Goal: Obtain resource: Download file/media

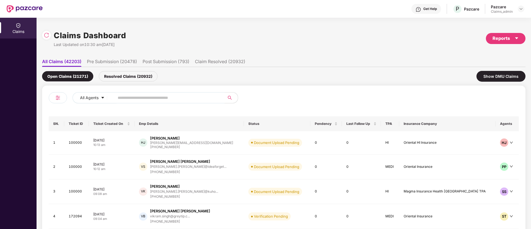
click at [136, 100] on input "text" at bounding box center [167, 98] width 99 height 8
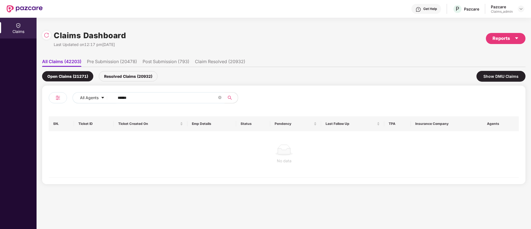
type input "******"
click at [126, 79] on div "Resolved Claims (20932)" at bounding box center [128, 76] width 59 height 10
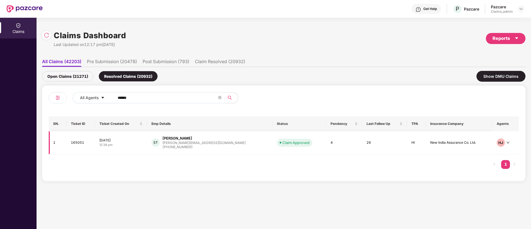
click at [143, 142] on div "[DATE]" at bounding box center [120, 140] width 43 height 5
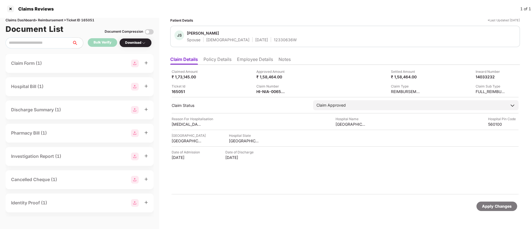
click at [134, 45] on div "Download" at bounding box center [135, 42] width 32 height 9
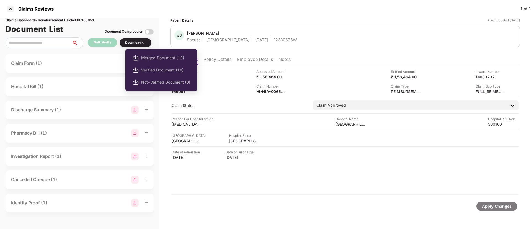
click at [141, 43] on div "Download" at bounding box center [135, 42] width 21 height 5
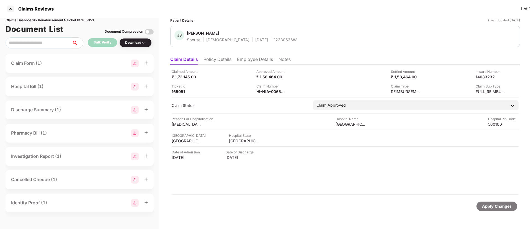
click at [141, 43] on div "Download" at bounding box center [135, 42] width 21 height 5
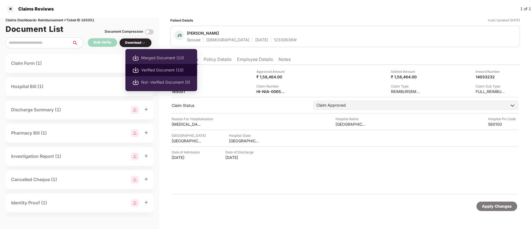
click at [159, 65] on li "Verified Document (10)" at bounding box center [161, 70] width 72 height 12
